Goal: Information Seeking & Learning: Understand process/instructions

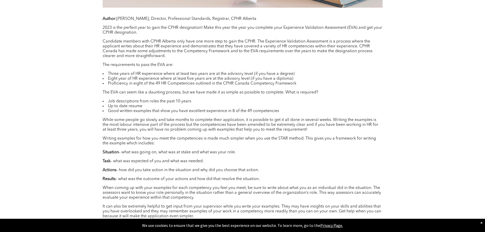
scroll to position [433, 0]
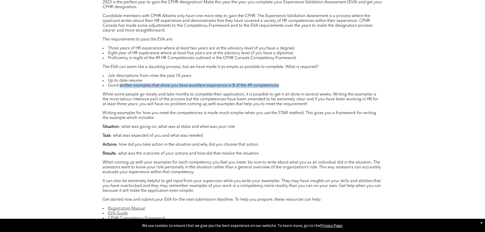
drag, startPoint x: 121, startPoint y: 87, endPoint x: 285, endPoint y: 88, distance: 164.1
click at [285, 88] on li "Good written examples that show you have excellent experience in 8 of the 49 co…" at bounding box center [243, 85] width 280 height 5
copy li "written examples that show you have excellent experience in 8 of the 49 compete…"
click at [238, 114] on p "Writing examples for how you meet the competencies is made much simpler when yo…" at bounding box center [243, 116] width 280 height 10
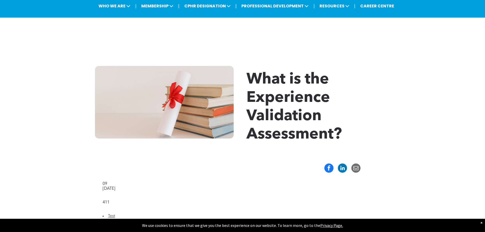
scroll to position [0, 0]
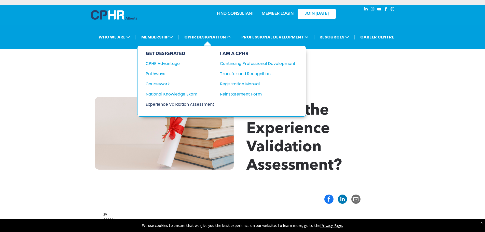
click at [203, 104] on div "Experience Validation Assessment" at bounding box center [177, 104] width 62 height 6
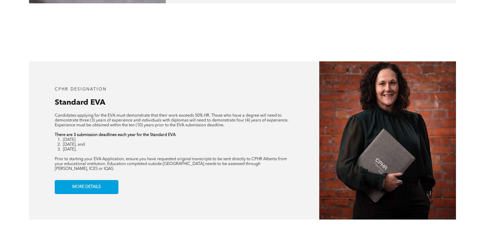
scroll to position [408, 0]
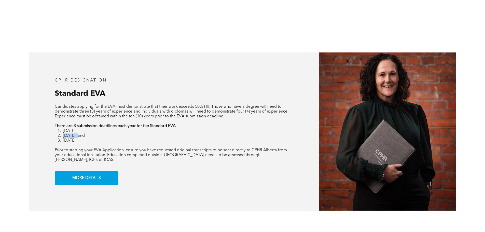
drag, startPoint x: 79, startPoint y: 135, endPoint x: 62, endPoint y: 136, distance: 16.6
click at [63, 136] on li "[DATE], and" at bounding box center [178, 136] width 231 height 5
copy span "May 31st"
click at [182, 137] on li "May 31st, and" at bounding box center [178, 136] width 231 height 5
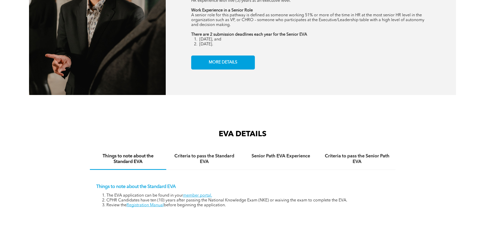
scroll to position [764, 0]
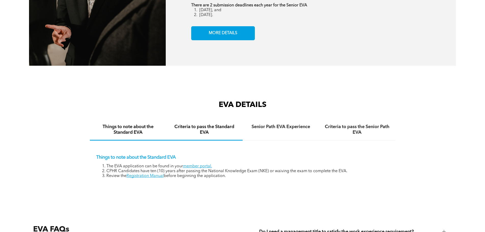
click at [206, 125] on h4 "Criteria to pass the Standard EVA" at bounding box center [204, 129] width 67 height 11
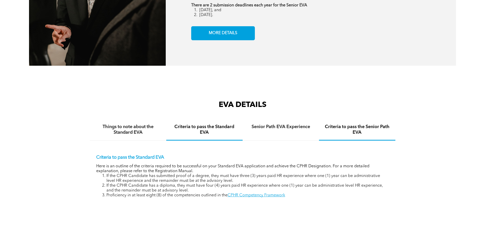
click at [344, 124] on h4 "Criteria to pass the Senior Path EVA" at bounding box center [357, 129] width 67 height 11
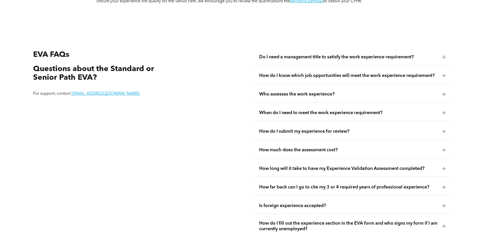
scroll to position [994, 0]
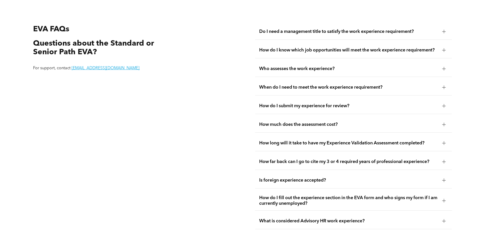
click at [263, 103] on span "How do I submit my experience for review?" at bounding box center [348, 106] width 179 height 6
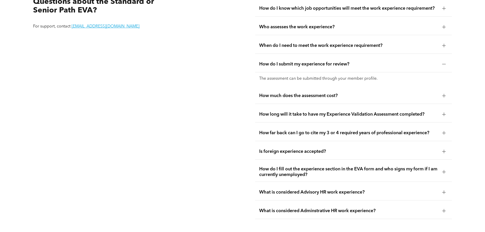
scroll to position [1045, 0]
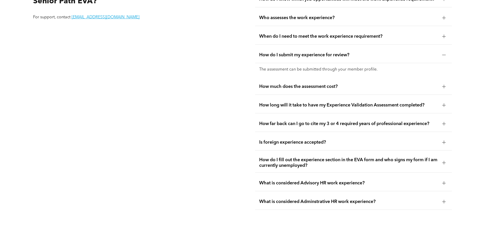
click at [274, 102] on span "How long will it take to have my Experience Validation Assessment completed?" at bounding box center [348, 105] width 179 height 6
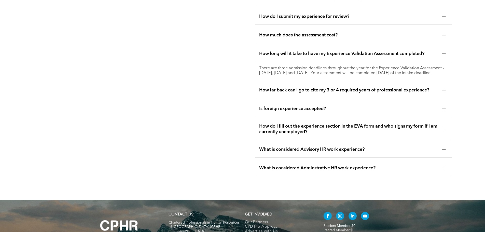
scroll to position [1096, 0]
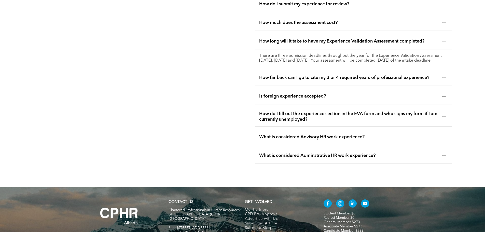
click at [285, 134] on span "What is considered Advisory HR work experience?" at bounding box center [348, 137] width 179 height 6
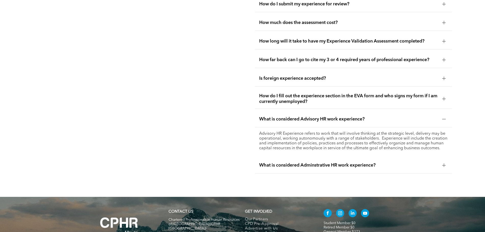
click at [283, 163] on span "What is considered Adminstrative HR work experience?" at bounding box center [348, 166] width 179 height 6
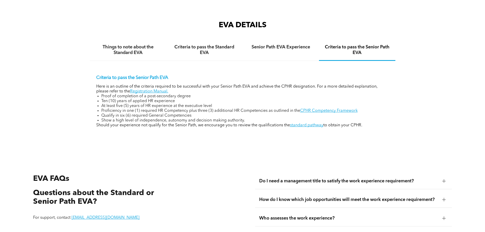
scroll to position [841, 0]
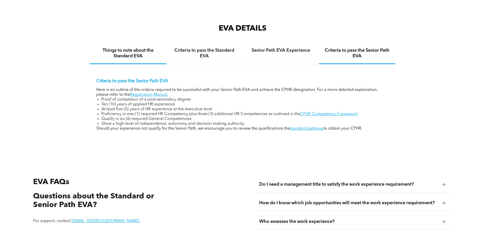
click at [131, 48] on h4 "Things to note about the Standard EVA" at bounding box center [128, 53] width 67 height 11
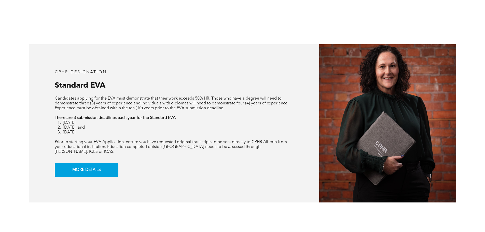
scroll to position [408, 0]
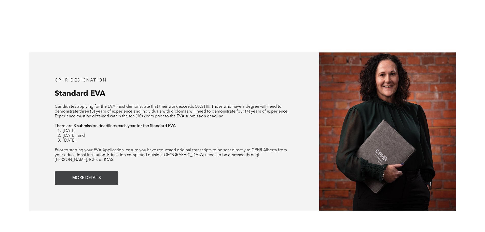
drag, startPoint x: 107, startPoint y: 170, endPoint x: 110, endPoint y: 169, distance: 2.7
click at [107, 171] on link "MORE DETAILS" at bounding box center [87, 178] width 64 height 14
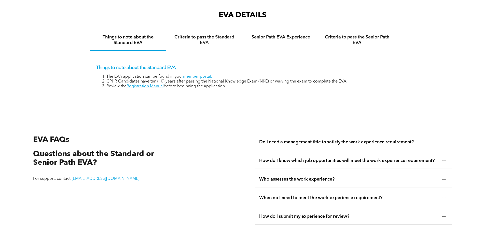
scroll to position [854, 0]
click at [156, 84] on link "Registration Manual" at bounding box center [145, 86] width 37 height 4
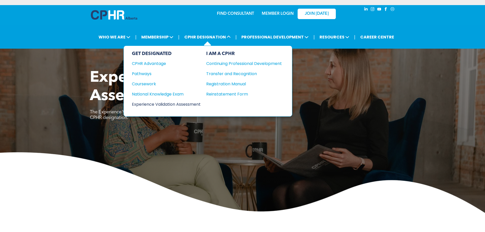
click at [194, 103] on div "Experience Validation Assessment" at bounding box center [163, 104] width 62 height 6
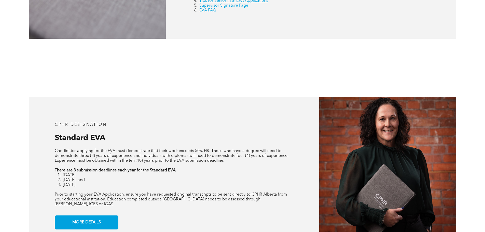
scroll to position [382, 0]
